Goal: Transaction & Acquisition: Purchase product/service

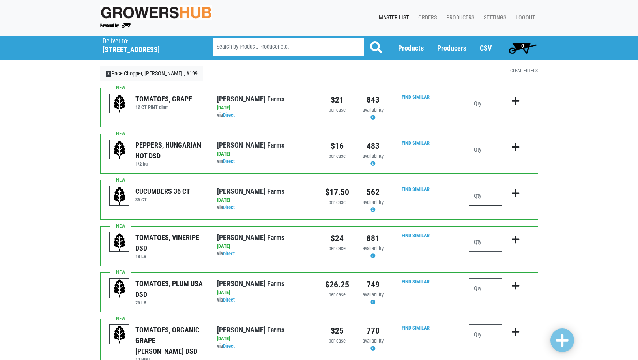
click at [495, 200] on input "number" at bounding box center [486, 196] width 34 height 20
type input "2"
click at [480, 240] on input "number" at bounding box center [486, 242] width 34 height 20
type input "1"
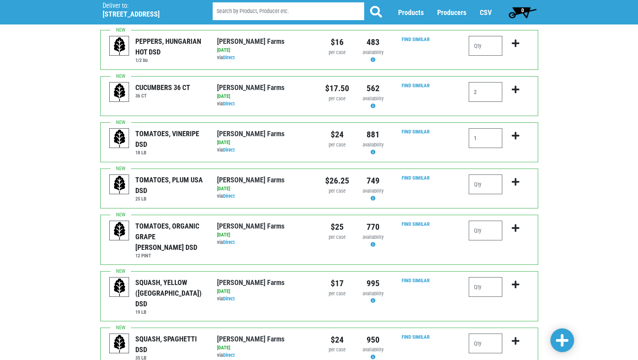
scroll to position [158, 0]
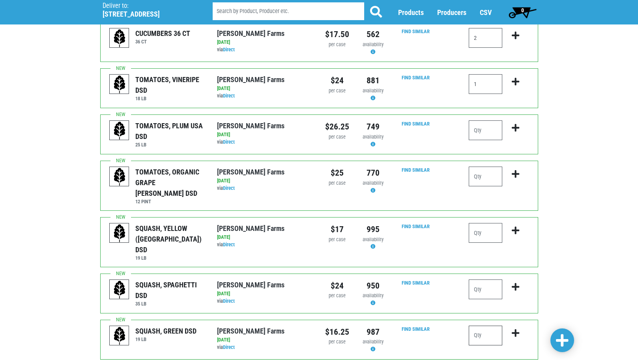
click at [478, 326] on input "number" at bounding box center [486, 336] width 34 height 20
type input "2"
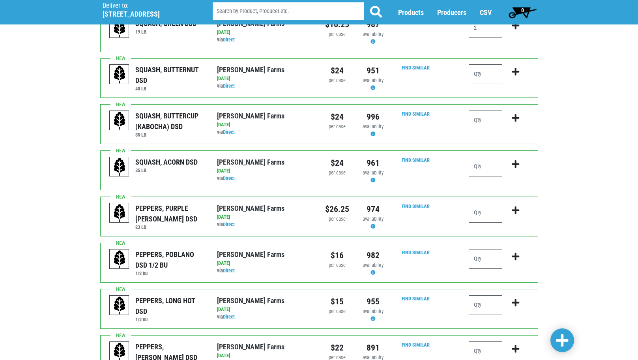
scroll to position [552, 0]
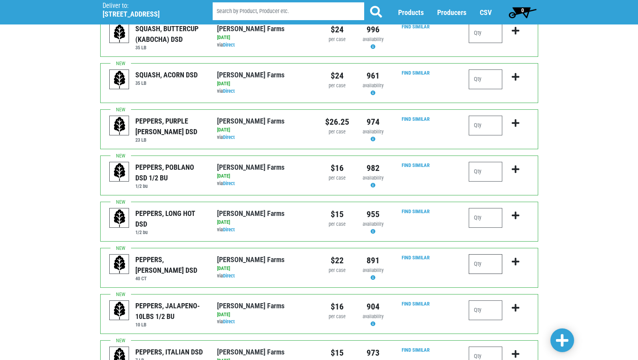
click at [483, 254] on input "number" at bounding box center [486, 264] width 34 height 20
type input "2"
click at [601, 270] on div "Deliver To Price Chopper, [PERSON_NAME] , #199 ([STREET_ADDRESS][PERSON_NAME]) …" at bounding box center [319, 1] width 638 height 1036
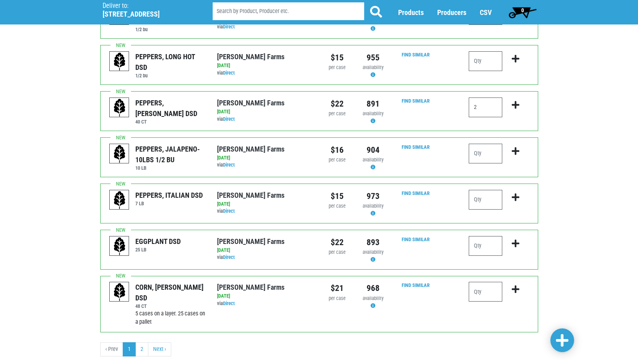
scroll to position [710, 0]
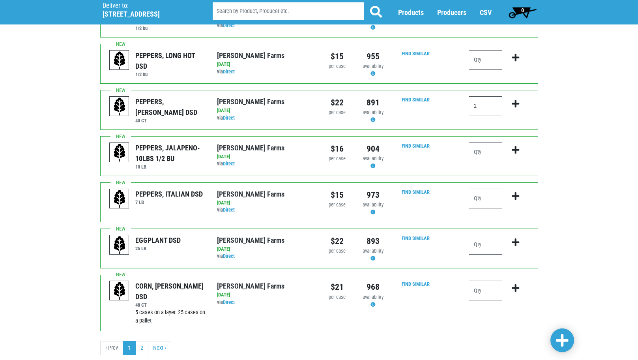
click at [478, 281] on input "number" at bounding box center [486, 291] width 34 height 20
type input "5"
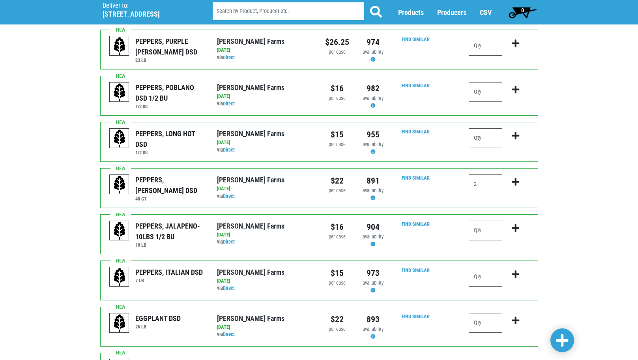
scroll to position [711, 0]
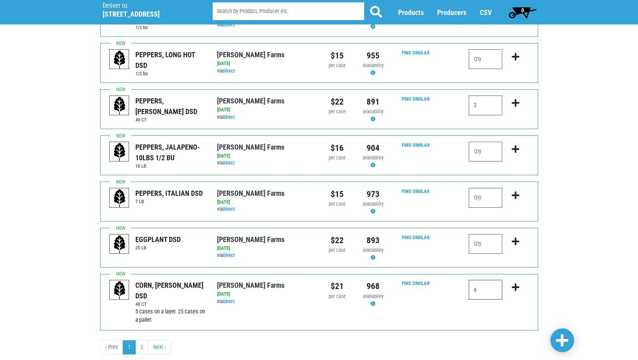
type input "6"
click at [565, 344] on span at bounding box center [562, 340] width 13 height 14
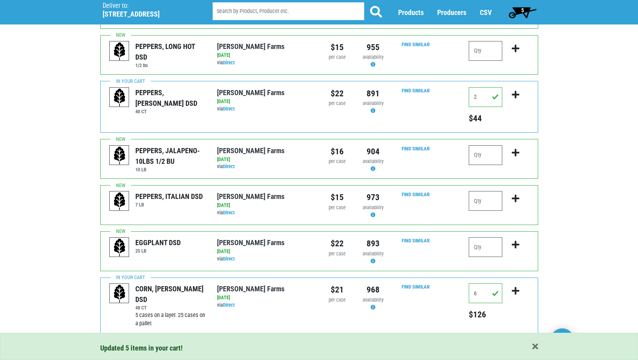
scroll to position [758, 0]
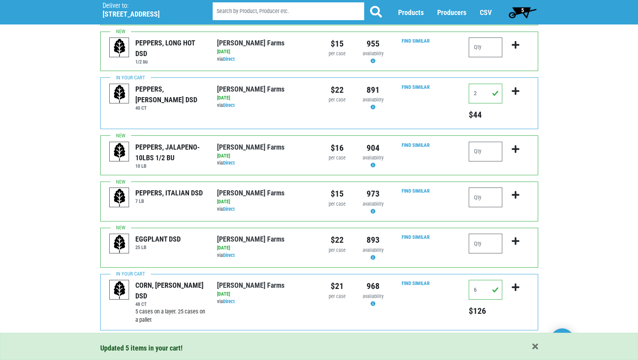
click at [144, 340] on link "2" at bounding box center [141, 347] width 13 height 14
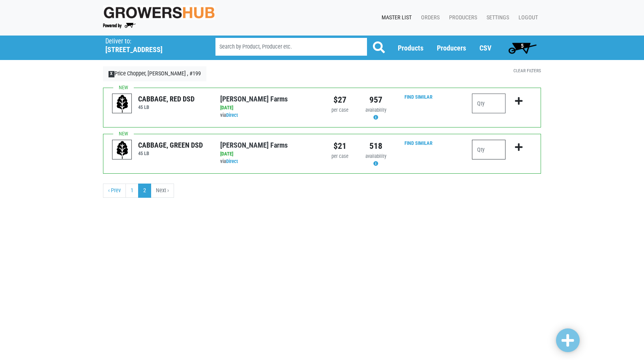
click at [494, 155] on input "number" at bounding box center [489, 150] width 34 height 20
type input "1"
click at [581, 170] on div "Deliver To Price Chopper, [PERSON_NAME] , #199 ([STREET_ADDRESS][PERSON_NAME]) …" at bounding box center [322, 120] width 644 height 168
click at [565, 344] on span at bounding box center [568, 340] width 13 height 14
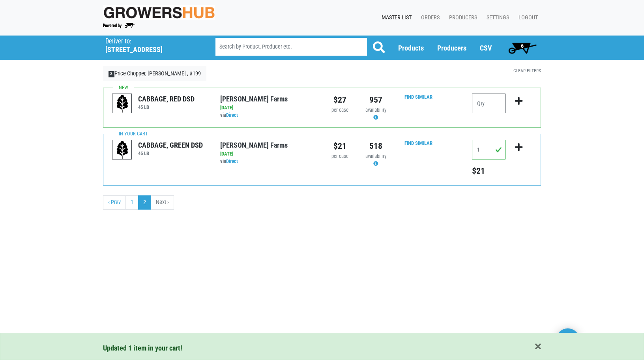
click at [522, 43] on span "6" at bounding box center [522, 46] width 3 height 6
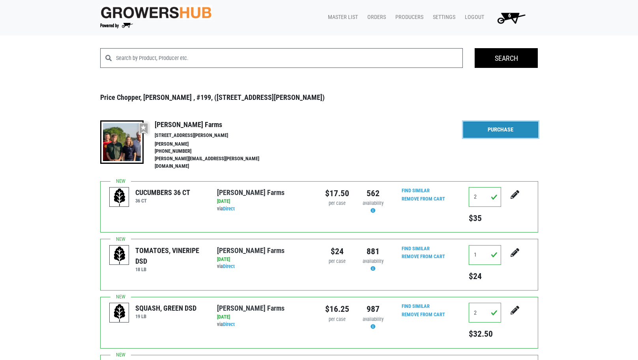
click at [499, 132] on link "Purchase" at bounding box center [500, 130] width 75 height 17
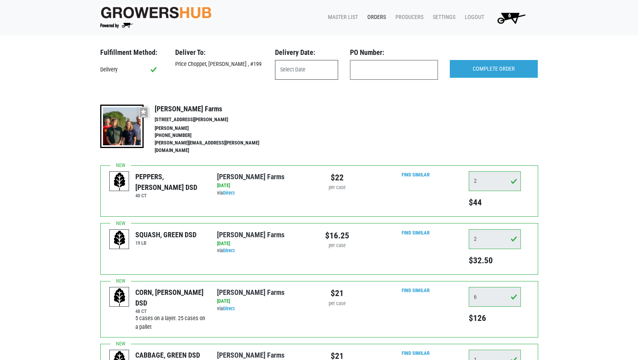
click at [300, 66] on input "text" at bounding box center [306, 70] width 63 height 20
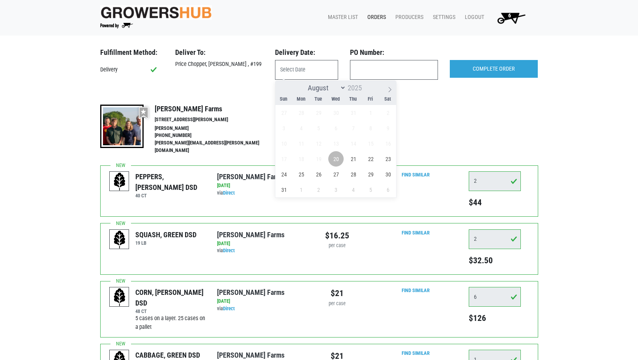
click at [339, 161] on span "20" at bounding box center [335, 158] width 15 height 15
type input "[DATE]"
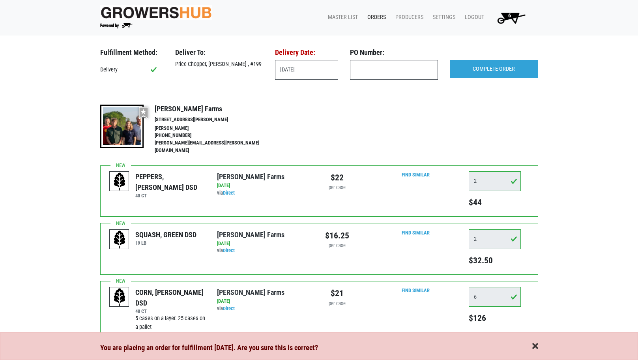
click at [533, 347] on span "button" at bounding box center [535, 346] width 6 height 9
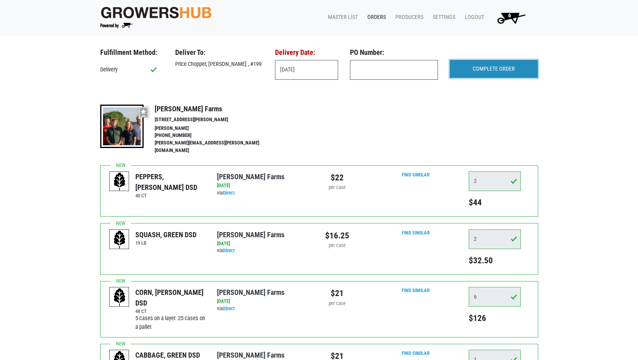
click at [492, 62] on input "COMPLETE ORDER" at bounding box center [494, 69] width 88 height 18
